Goal: Transaction & Acquisition: Purchase product/service

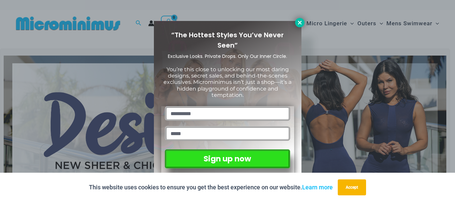
click at [299, 23] on icon at bounding box center [300, 23] width 4 height 4
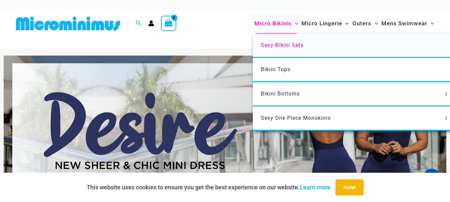
click at [268, 47] on span "Sexy Bikini Sets" at bounding box center [282, 45] width 43 height 6
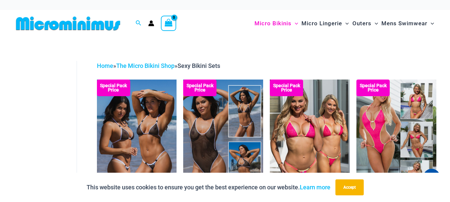
drag, startPoint x: 455, startPoint y: 13, endPoint x: 451, endPoint y: -10, distance: 22.9
